Goal: Task Accomplishment & Management: Use online tool/utility

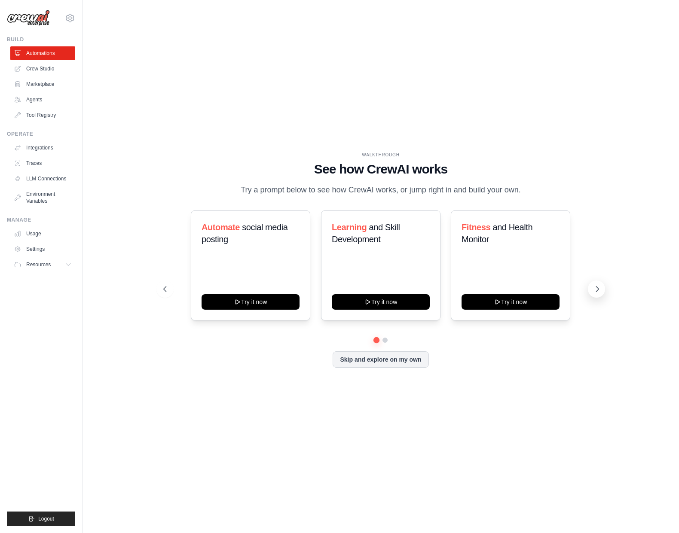
click at [597, 288] on icon at bounding box center [597, 289] width 9 height 9
click at [244, 301] on button "Try it now" at bounding box center [251, 301] width 98 height 15
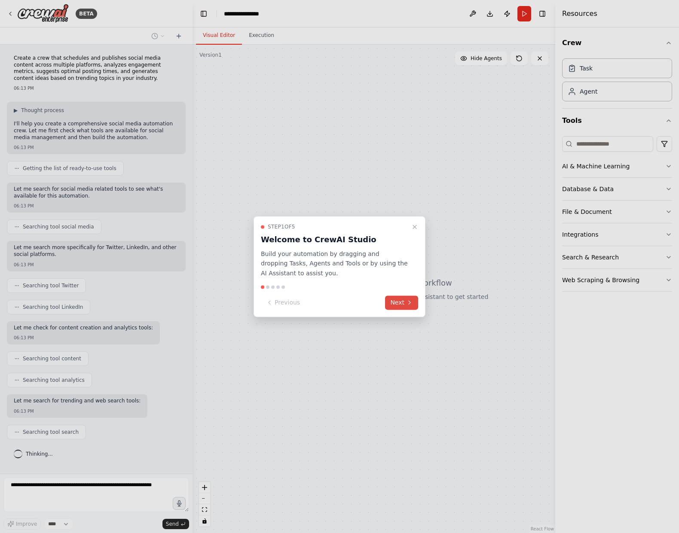
click at [398, 307] on button "Next" at bounding box center [401, 303] width 33 height 14
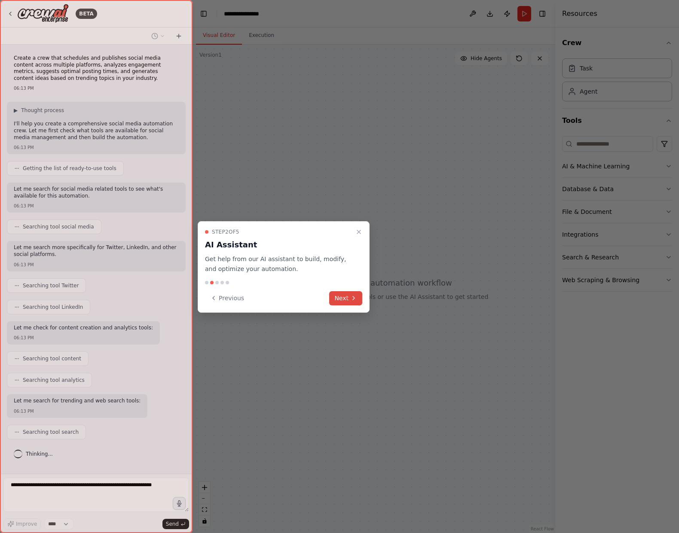
click at [341, 295] on button "Next" at bounding box center [345, 298] width 33 height 14
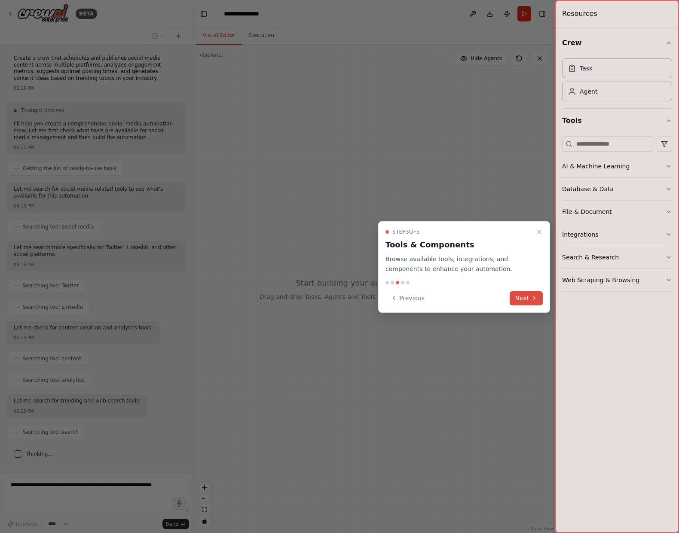
click at [527, 300] on button "Next" at bounding box center [526, 298] width 33 height 14
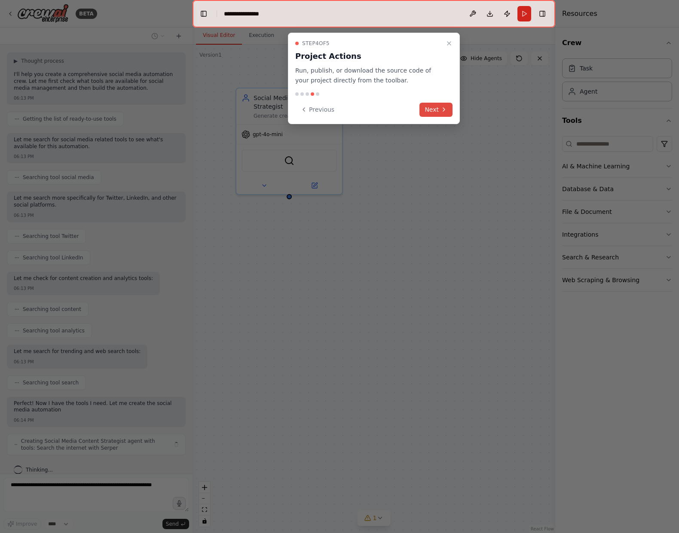
scroll to position [56, 0]
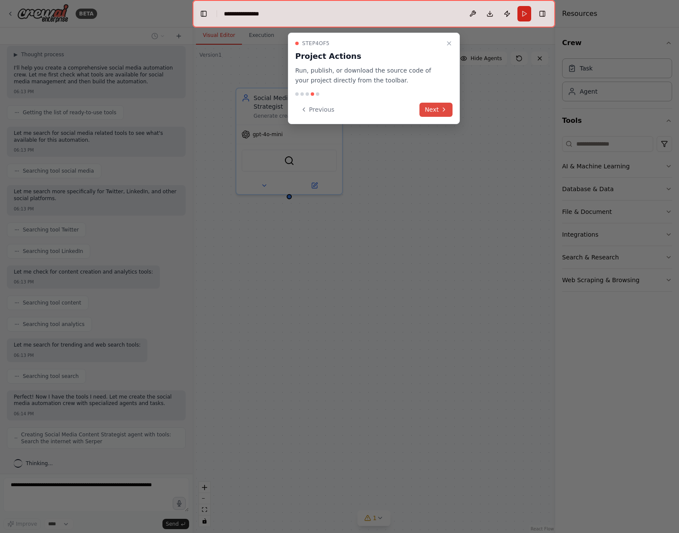
click at [436, 108] on button "Next" at bounding box center [436, 110] width 33 height 14
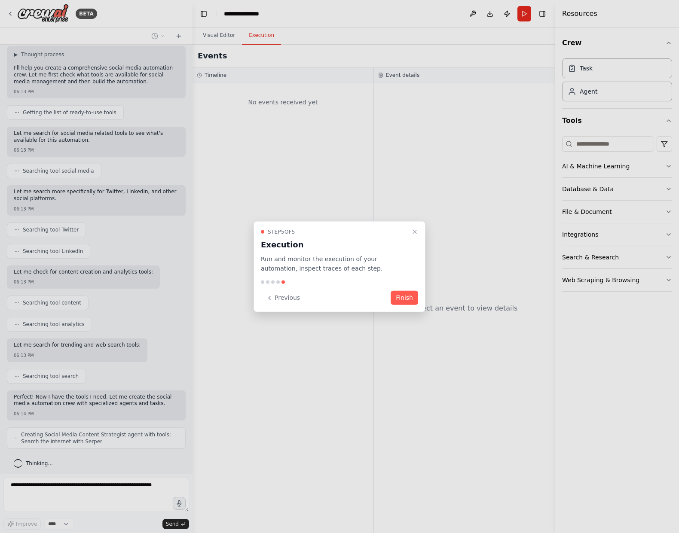
click at [403, 297] on button "Finish" at bounding box center [405, 298] width 28 height 14
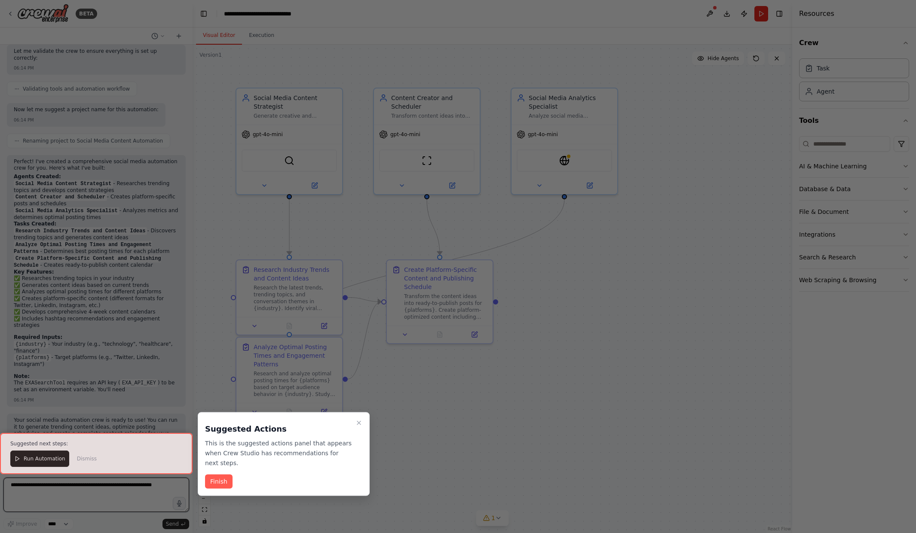
scroll to position [646, 0]
click at [20, 461] on div at bounding box center [96, 453] width 193 height 41
click at [34, 460] on div at bounding box center [96, 453] width 193 height 41
click at [216, 481] on button "Finish" at bounding box center [219, 482] width 28 height 14
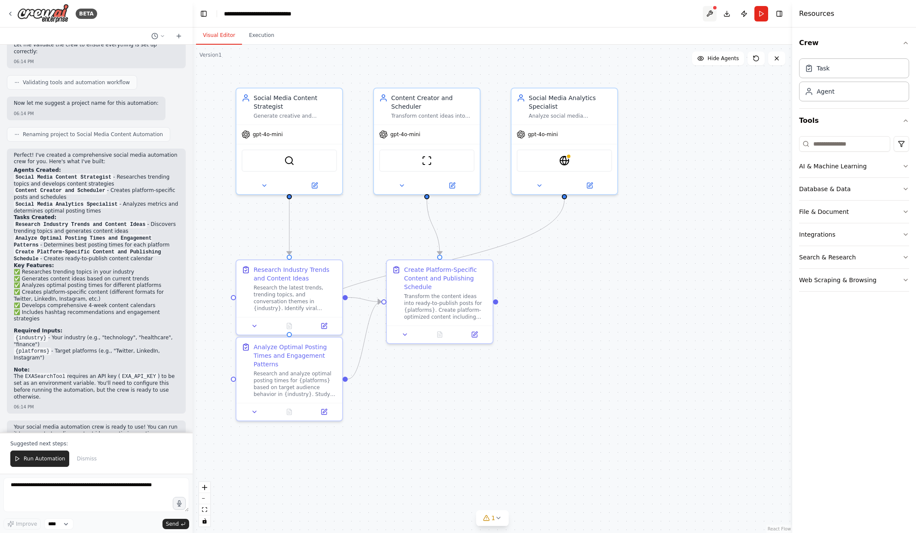
click at [679, 13] on button at bounding box center [710, 13] width 14 height 15
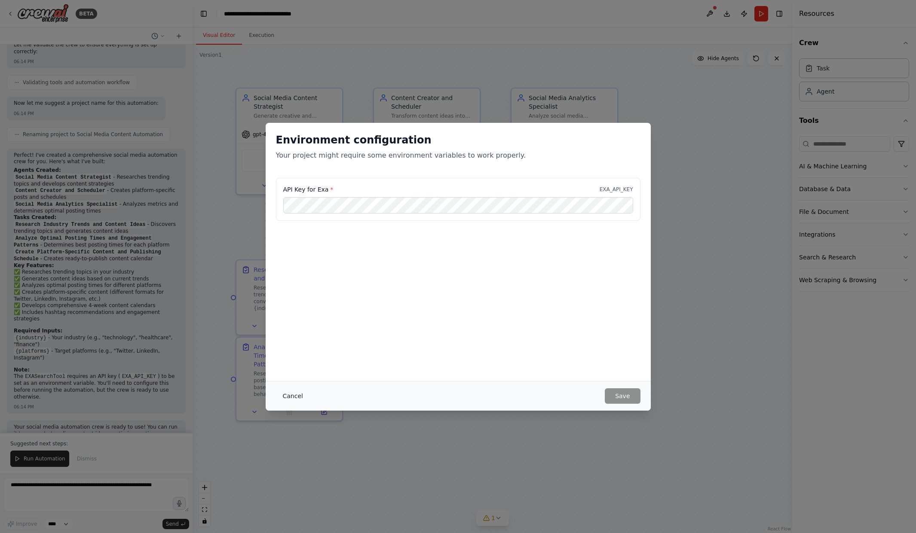
click at [294, 397] on button "Cancel" at bounding box center [293, 396] width 34 height 15
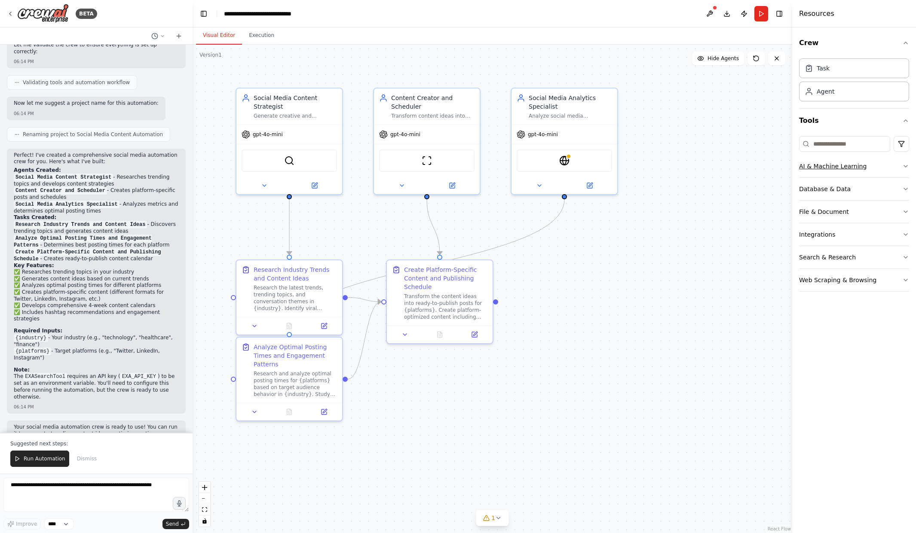
click at [679, 166] on icon "button" at bounding box center [905, 166] width 7 height 7
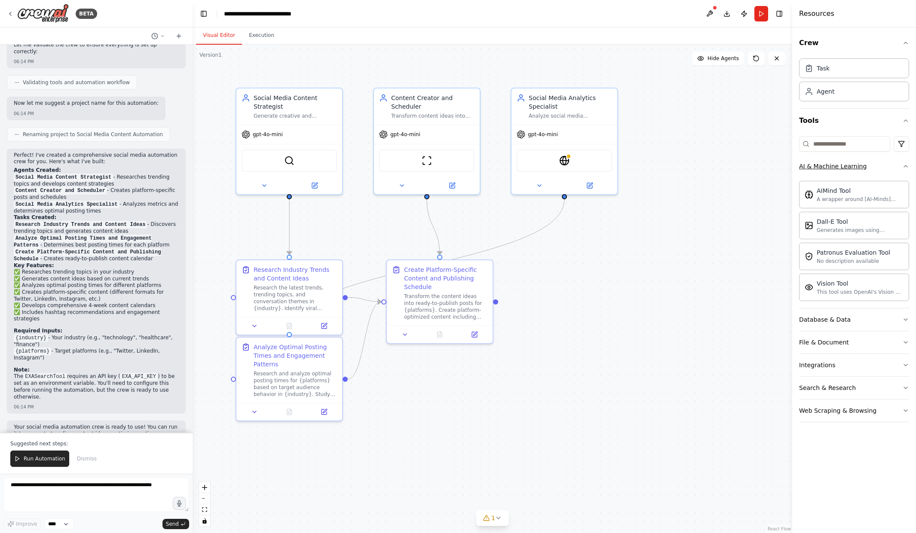
click at [679, 166] on icon "button" at bounding box center [905, 166] width 7 height 7
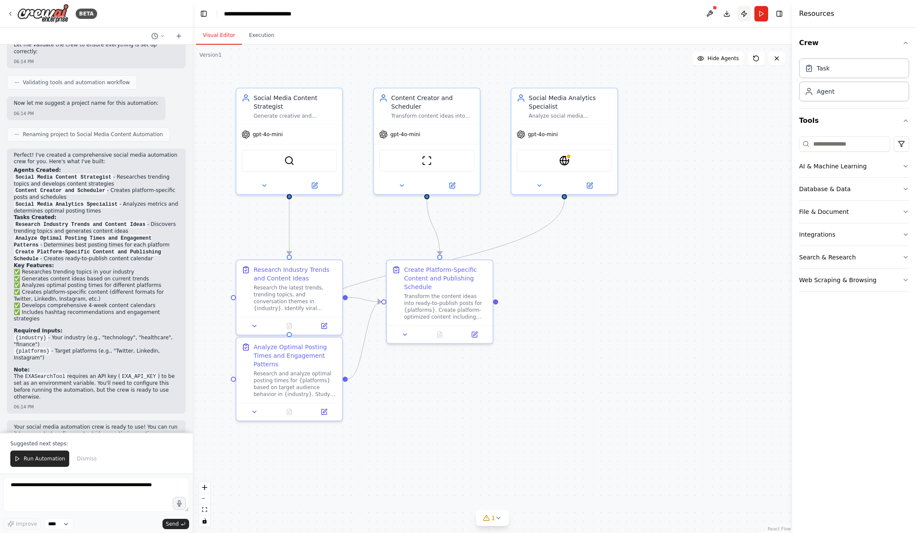
click at [679, 13] on button "Publish" at bounding box center [744, 13] width 14 height 15
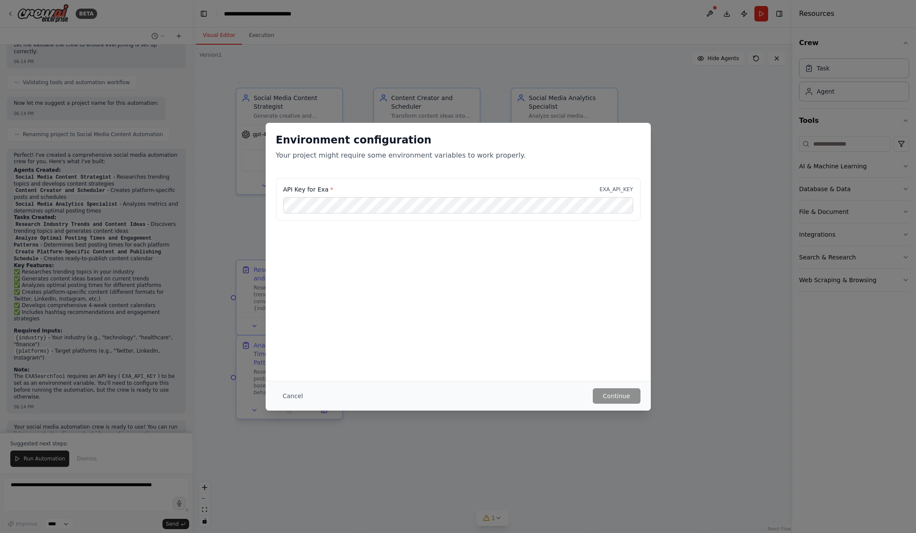
click at [288, 395] on button "Cancel" at bounding box center [293, 396] width 34 height 15
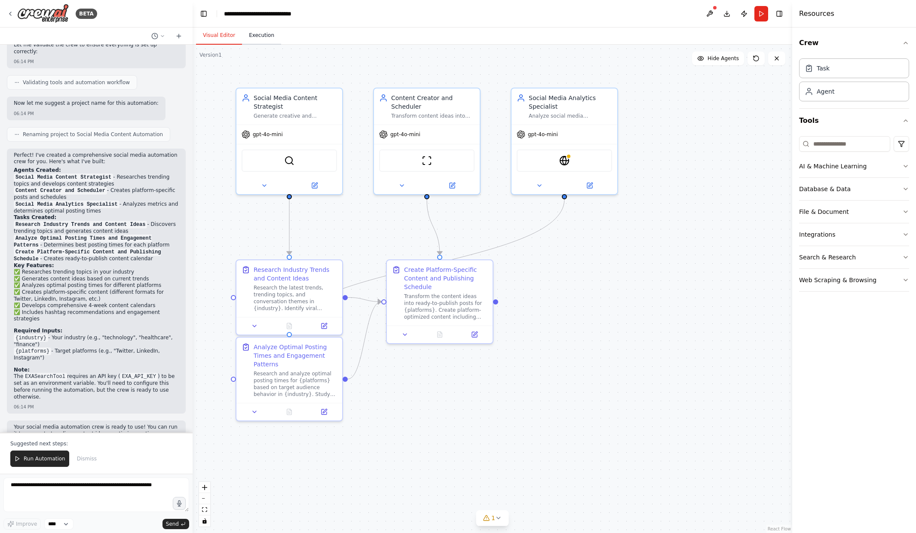
click at [260, 36] on button "Execution" at bounding box center [261, 36] width 39 height 18
click at [221, 38] on button "Visual Editor" at bounding box center [219, 36] width 46 height 18
click at [300, 303] on div "Research the latest trends, trending topics, and conversation themes in {indust…" at bounding box center [295, 297] width 84 height 28
click at [254, 323] on icon at bounding box center [254, 324] width 7 height 7
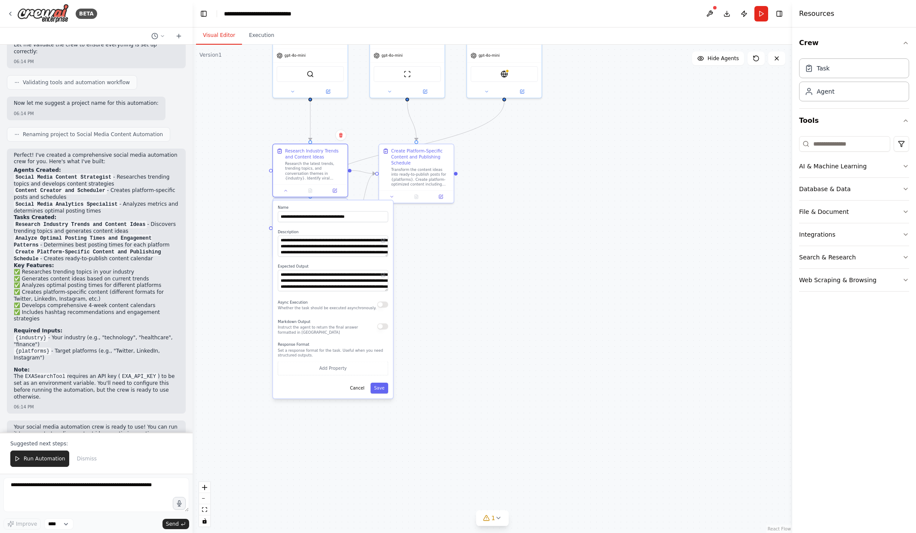
drag, startPoint x: 562, startPoint y: 392, endPoint x: 535, endPoint y: 265, distance: 130.5
click at [547, 254] on div ".deletable-edge-delete-btn { width: 20px; height: 20px; border: 0px solid #ffff…" at bounding box center [493, 289] width 600 height 489
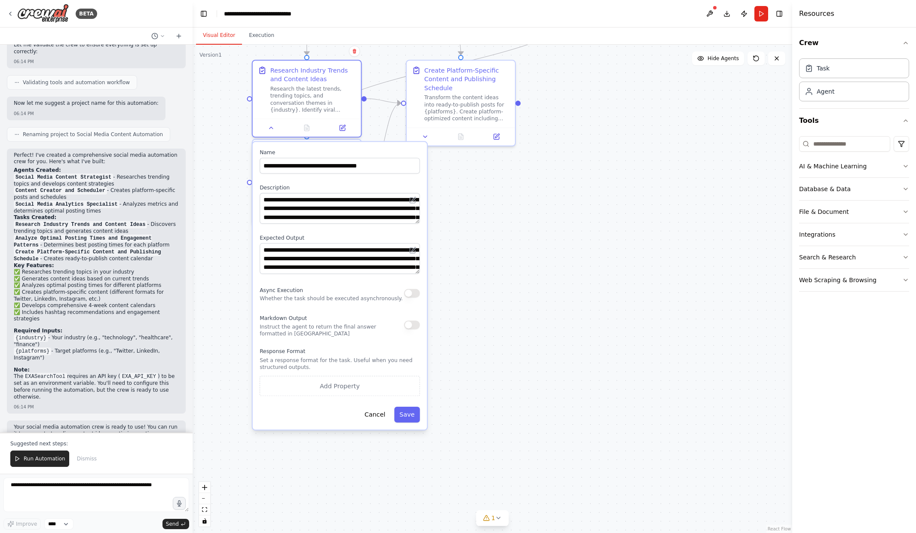
click at [201, 149] on div ".deletable-edge-delete-btn { width: 20px; height: 20px; border: 0px solid #ffff…" at bounding box center [493, 289] width 600 height 489
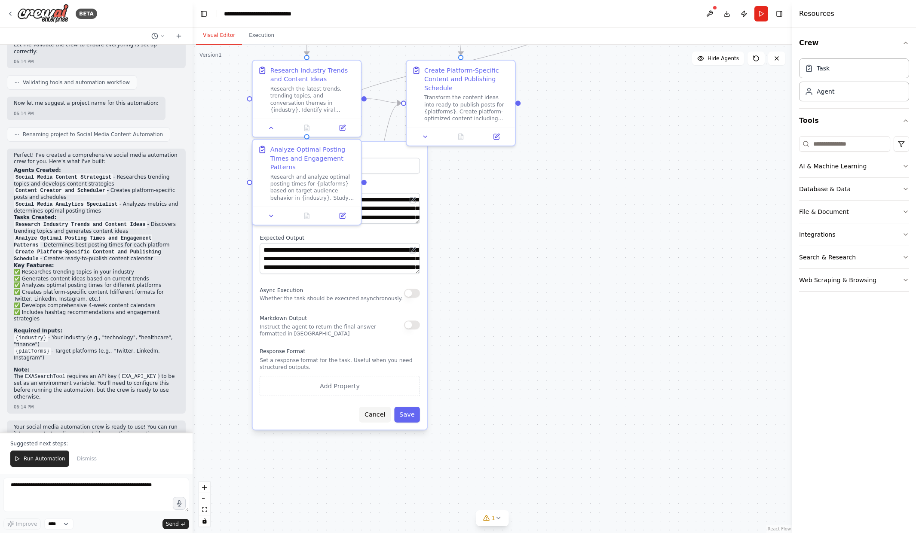
click at [376, 416] on button "Cancel" at bounding box center [374, 415] width 31 height 16
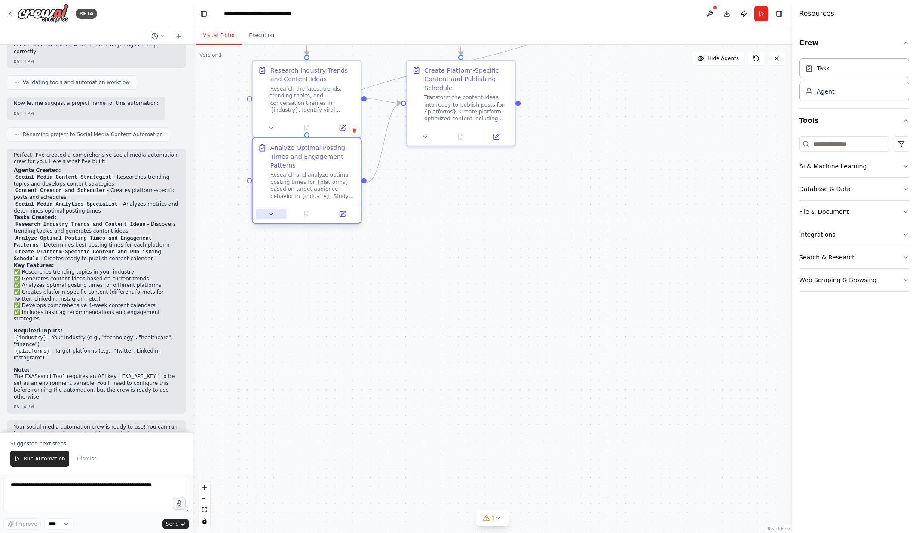
click at [272, 211] on icon at bounding box center [271, 214] width 7 height 7
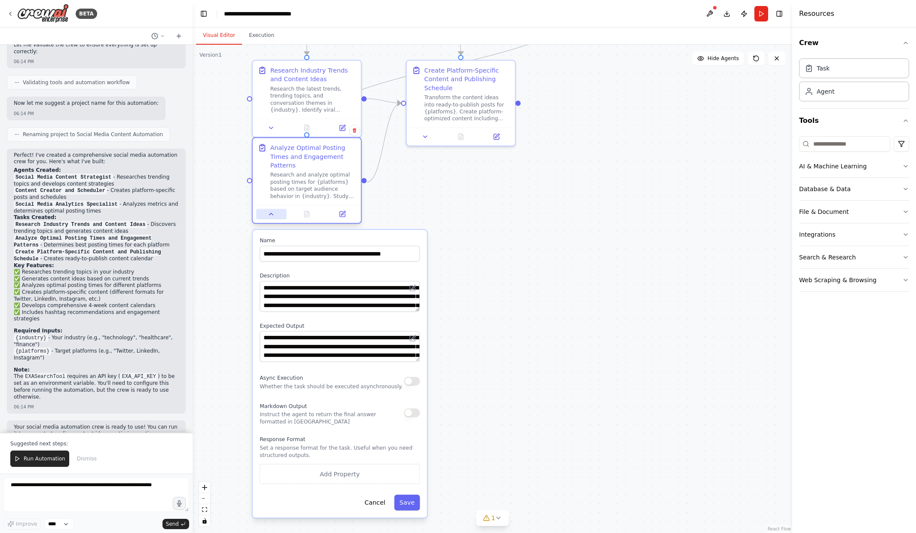
click at [270, 215] on icon at bounding box center [271, 214] width 7 height 7
click at [272, 213] on icon at bounding box center [271, 214] width 7 height 7
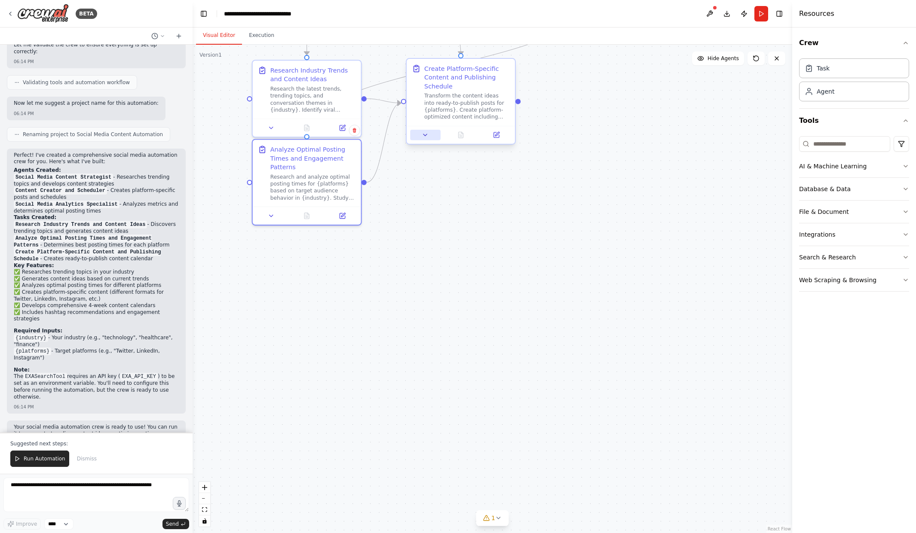
click at [425, 135] on button at bounding box center [425, 135] width 30 height 11
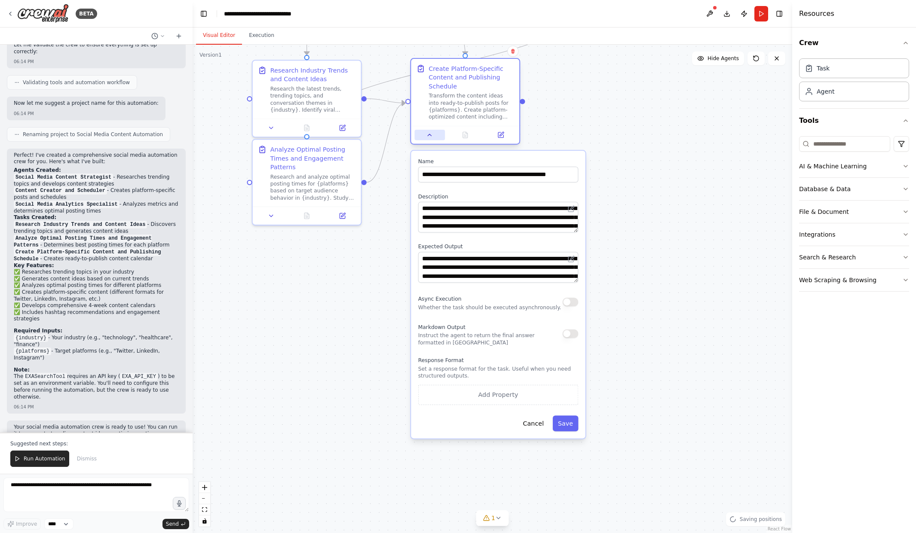
click at [432, 132] on icon at bounding box center [429, 135] width 7 height 7
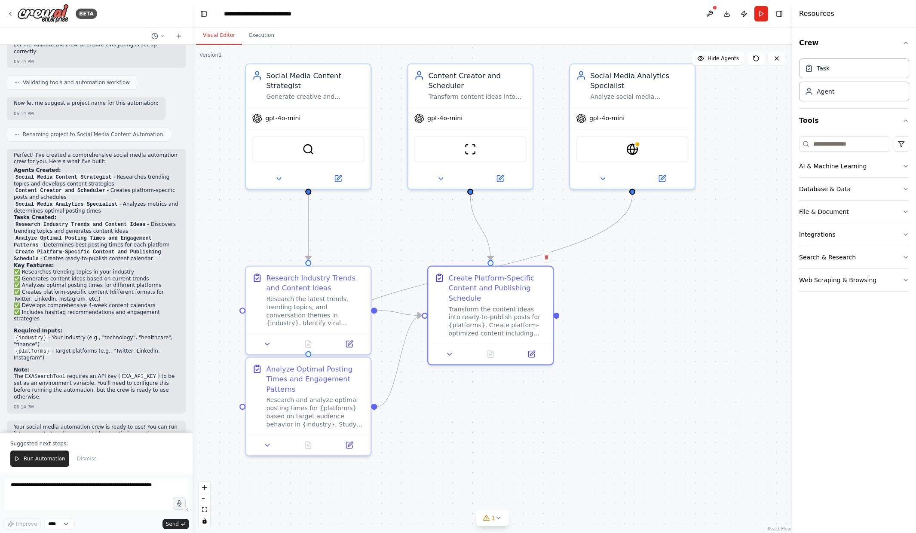
drag, startPoint x: 560, startPoint y: 265, endPoint x: 617, endPoint y: 451, distance: 194.8
click at [618, 451] on div ".deletable-edge-delete-btn { width: 20px; height: 20px; border: 0px solid #ffff…" at bounding box center [493, 289] width 600 height 489
click at [679, 57] on span "Hide Agents" at bounding box center [723, 58] width 31 height 7
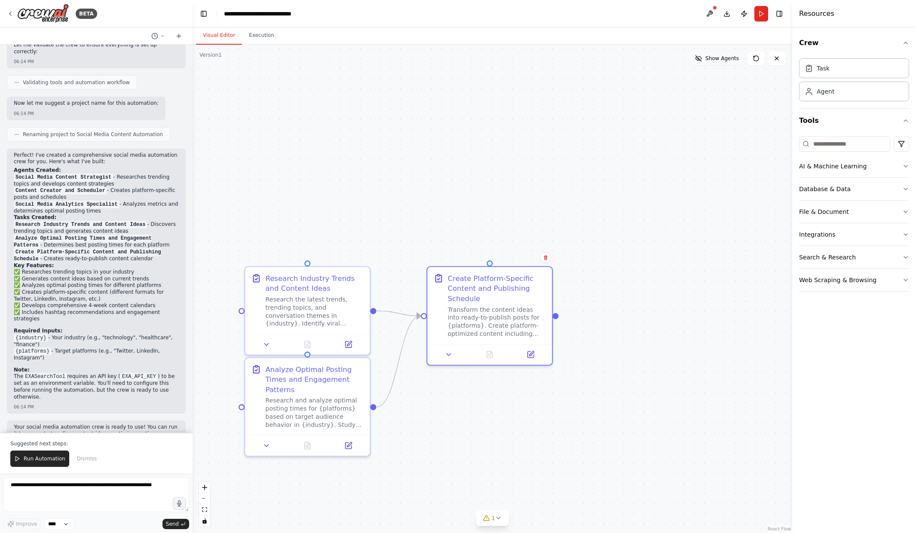
click at [679, 57] on span "Show Agents" at bounding box center [722, 58] width 34 height 7
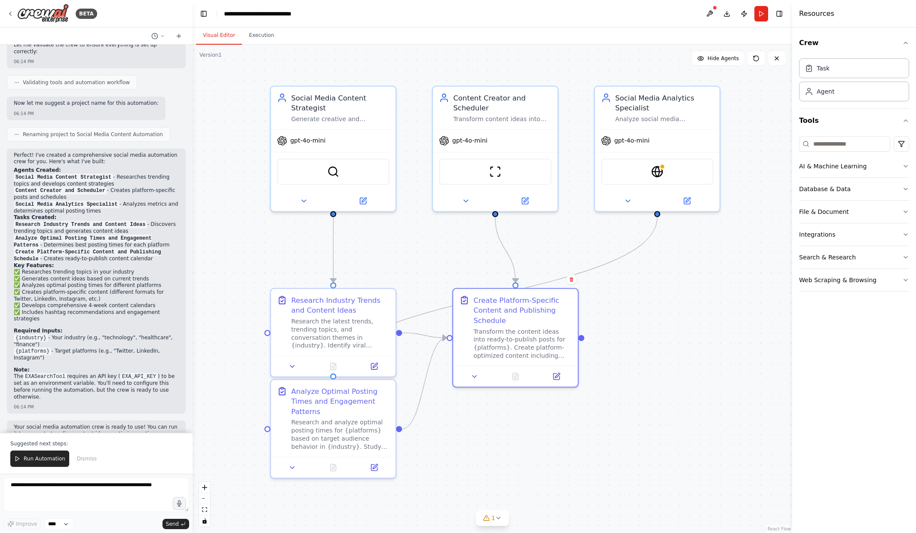
drag, startPoint x: 658, startPoint y: 262, endPoint x: 684, endPoint y: 283, distance: 33.6
click at [679, 283] on div ".deletable-edge-delete-btn { width: 20px; height: 20px; border: 0px solid #ffff…" at bounding box center [493, 289] width 600 height 489
drag, startPoint x: 507, startPoint y: 448, endPoint x: 503, endPoint y: 451, distance: 5.2
click at [507, 448] on div ".deletable-edge-delete-btn { width: 20px; height: 20px; border: 0px solid #ffff…" at bounding box center [493, 289] width 600 height 489
click at [475, 370] on button at bounding box center [474, 375] width 35 height 12
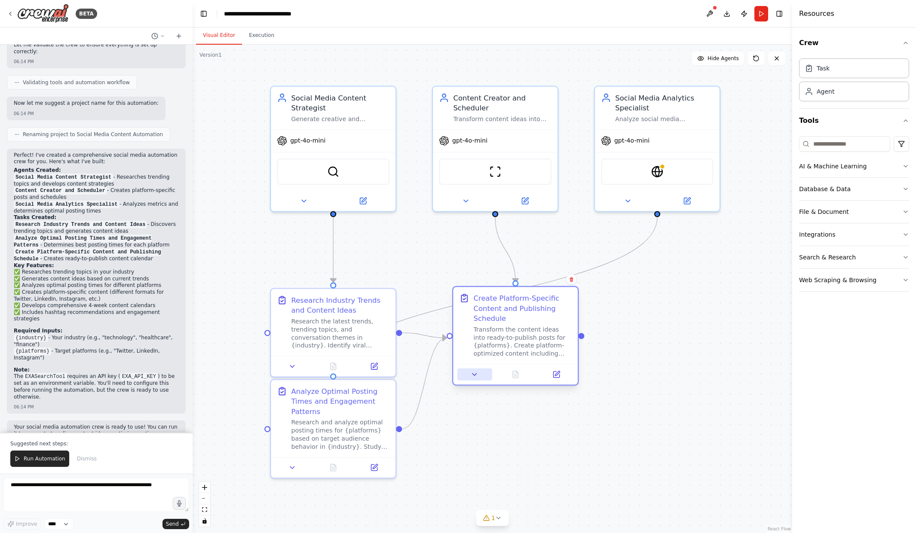
click at [475, 374] on icon at bounding box center [475, 375] width 4 height 2
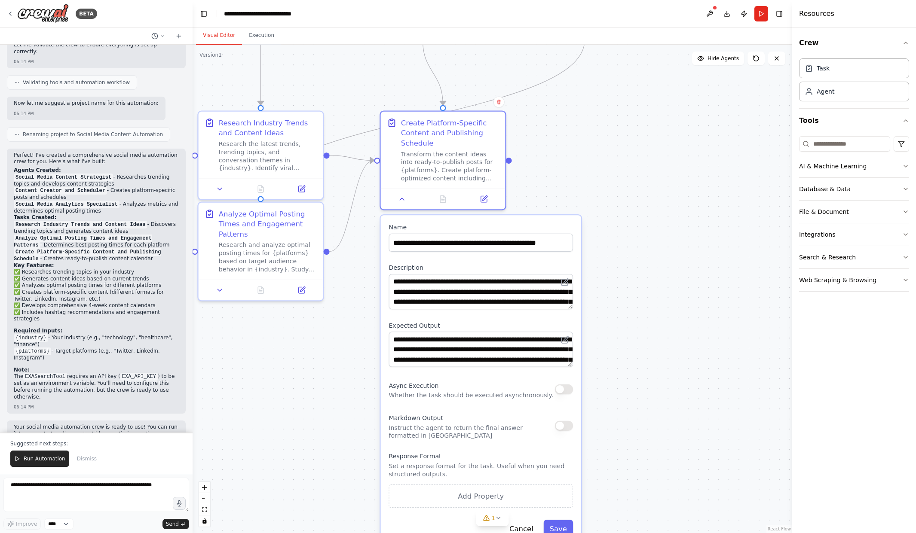
drag, startPoint x: 691, startPoint y: 364, endPoint x: 647, endPoint y: 265, distance: 108.5
click at [647, 265] on div ".deletable-edge-delete-btn { width: 20px; height: 20px; border: 0px solid #ffff…" at bounding box center [493, 289] width 600 height 489
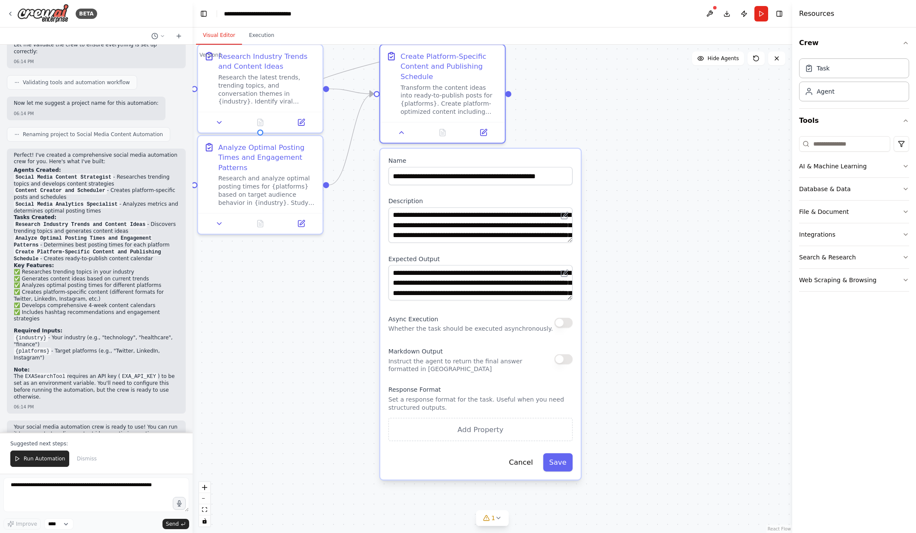
drag, startPoint x: 647, startPoint y: 461, endPoint x: 647, endPoint y: 394, distance: 66.6
click at [647, 394] on div ".deletable-edge-delete-btn { width: 20px; height: 20px; border: 0px solid #ffff…" at bounding box center [493, 289] width 600 height 489
click at [496, 229] on textarea "**********" at bounding box center [481, 225] width 183 height 35
click at [566, 218] on icon at bounding box center [565, 217] width 6 height 6
click at [563, 215] on icon at bounding box center [565, 217] width 6 height 6
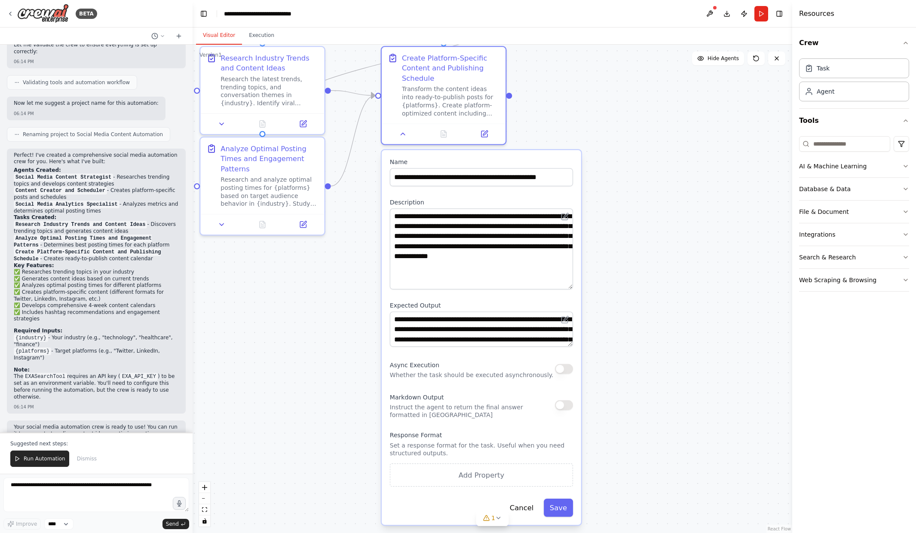
click at [650, 288] on div ".deletable-edge-delete-btn { width: 20px; height: 20px; border: 0px solid #ffff…" at bounding box center [493, 289] width 600 height 489
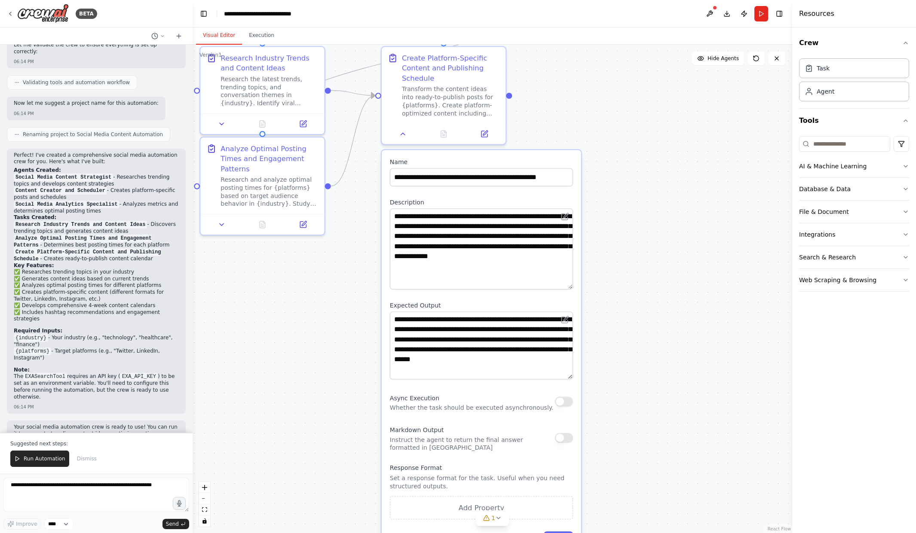
click at [577, 378] on div "**********" at bounding box center [481, 354] width 199 height 408
click at [679, 245] on div ".deletable-edge-delete-btn { width: 20px; height: 20px; border: 0px solid #ffff…" at bounding box center [493, 289] width 600 height 489
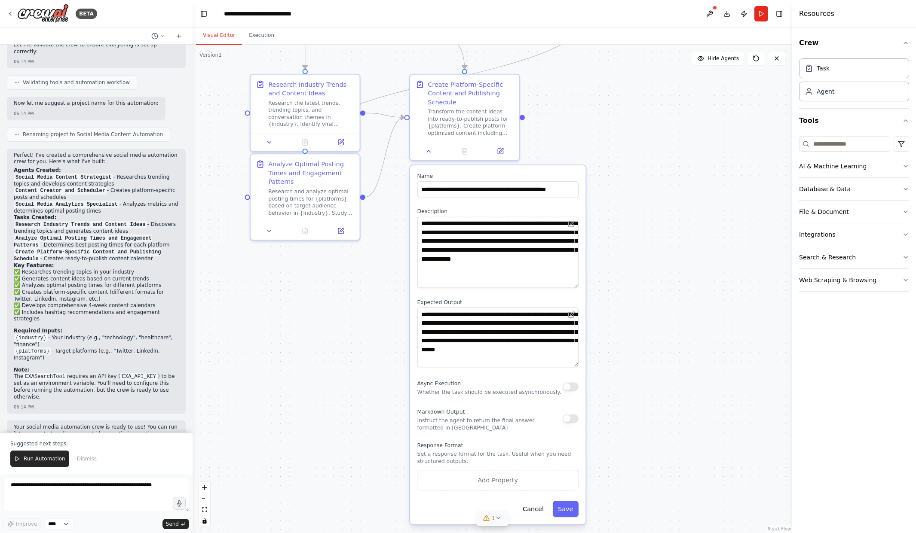
click at [497, 518] on icon at bounding box center [498, 518] width 7 height 7
click at [591, 497] on button at bounding box center [597, 496] width 15 height 10
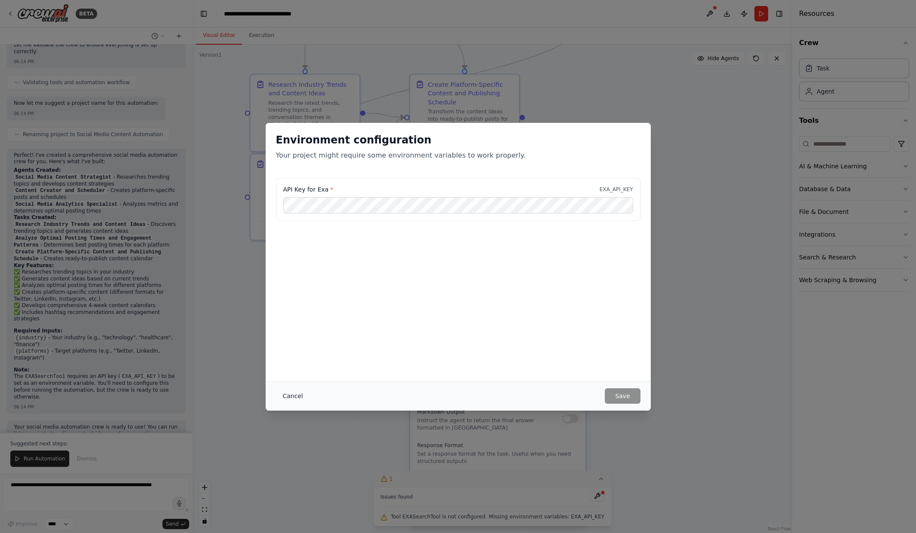
click at [292, 395] on button "Cancel" at bounding box center [293, 396] width 34 height 15
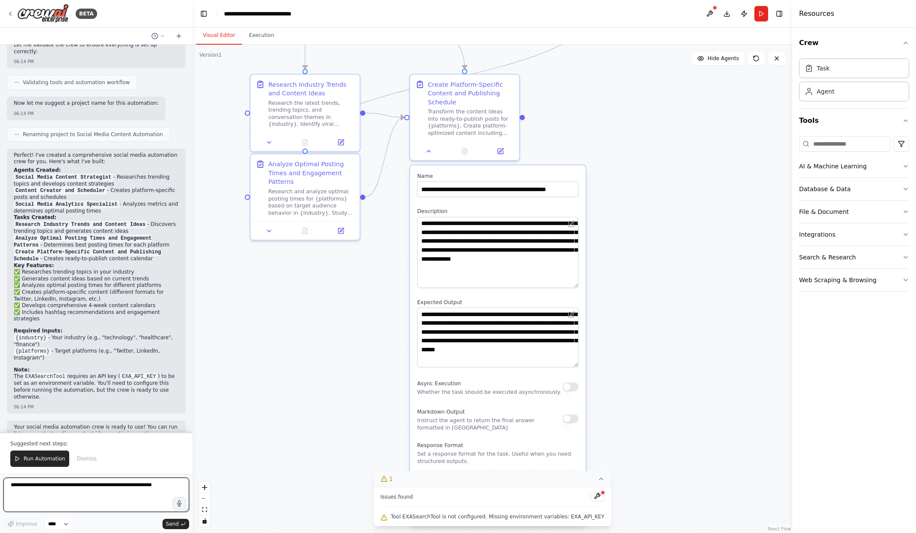
click at [35, 484] on textarea at bounding box center [96, 495] width 186 height 34
type textarea "**********"
click at [169, 524] on span "Send" at bounding box center [172, 524] width 13 height 7
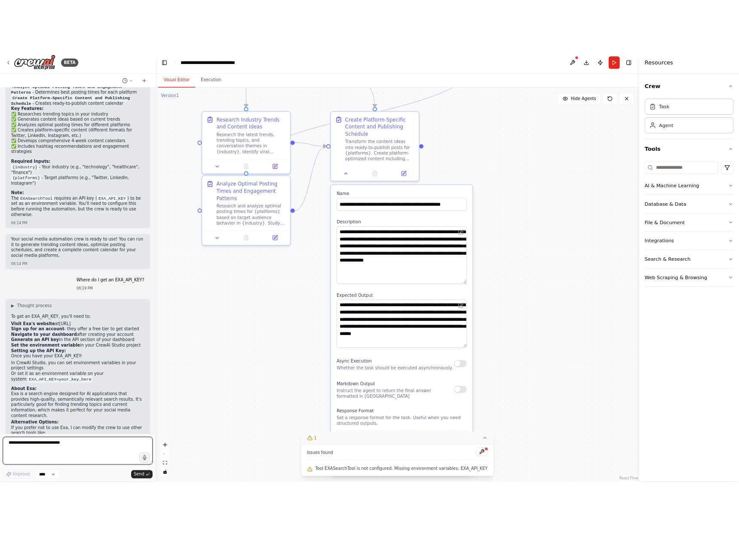
scroll to position [847, 0]
